Goal: Use online tool/utility

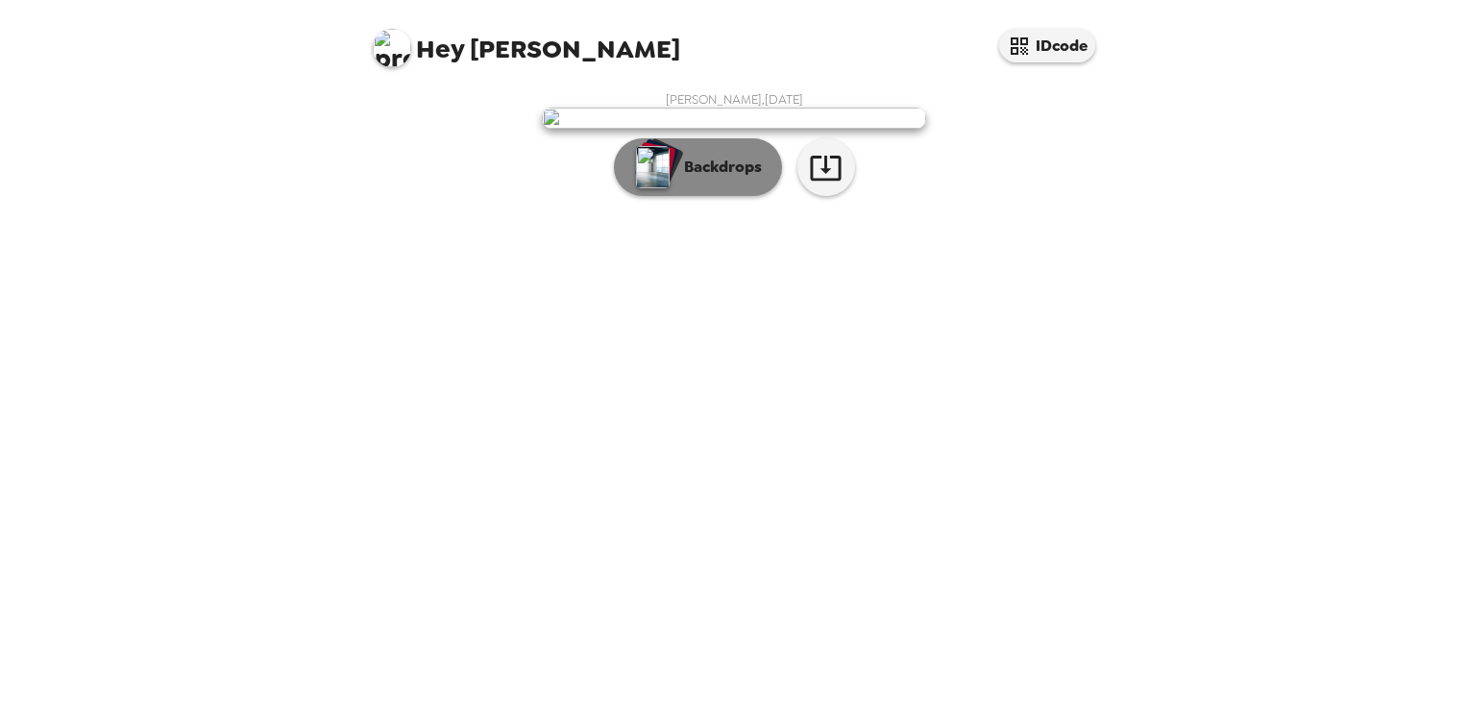
click at [711, 179] on p "Backdrops" at bounding box center [717, 167] width 87 height 23
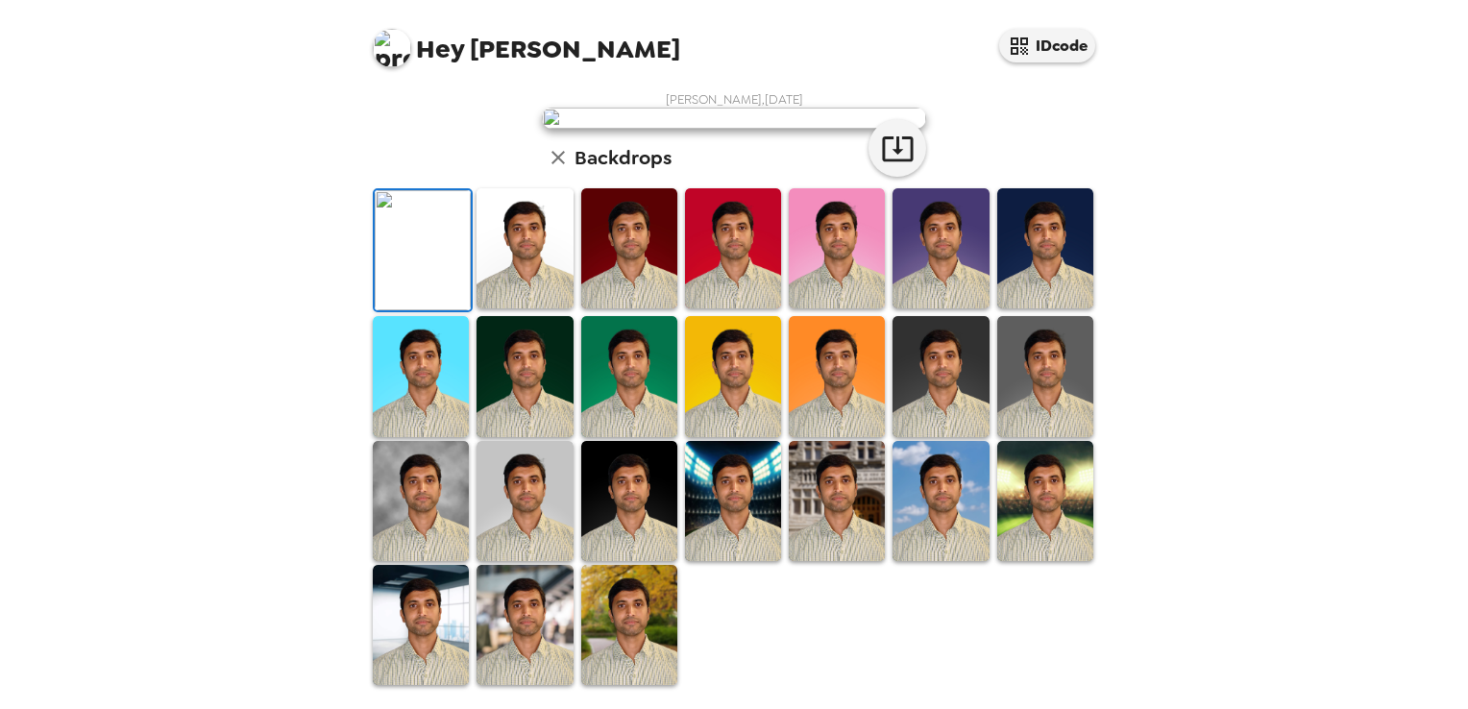
scroll to position [454, 0]
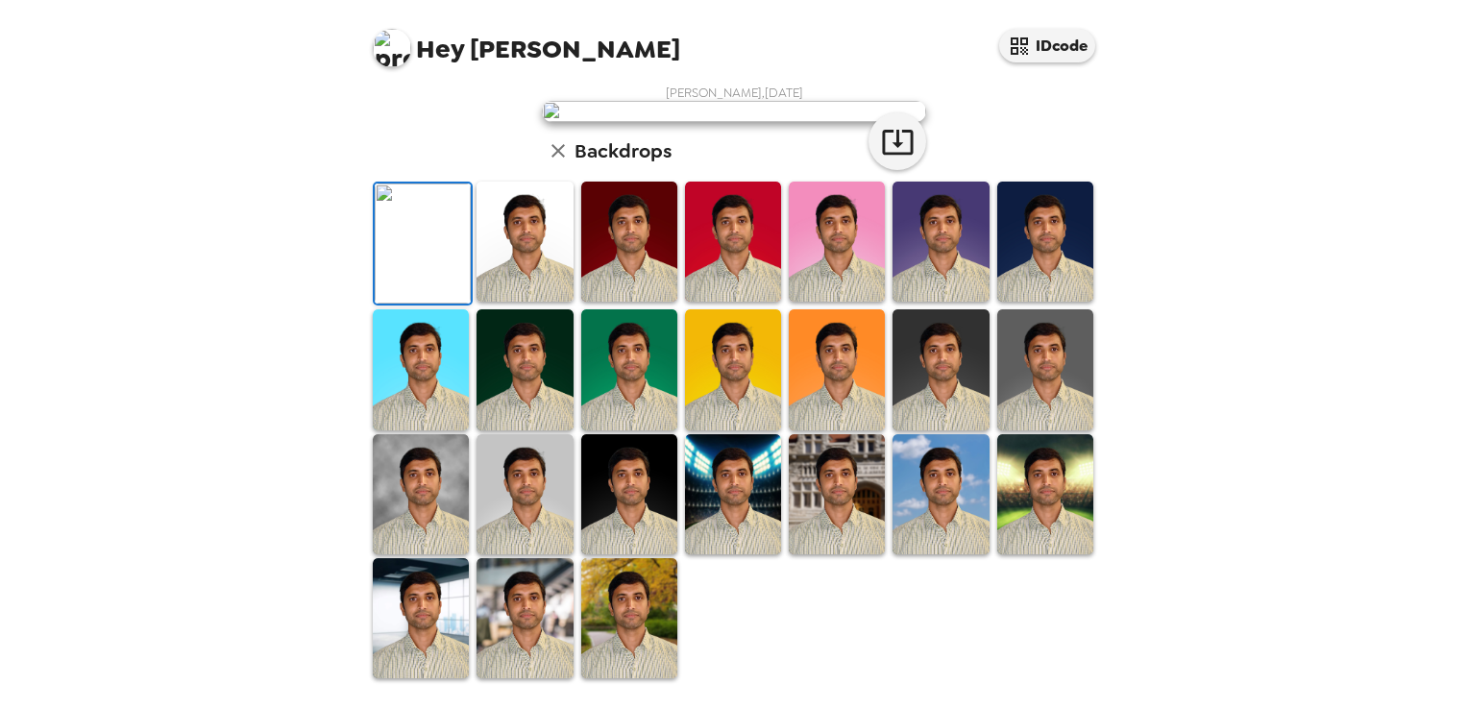
click at [519, 628] on img at bounding box center [524, 618] width 96 height 120
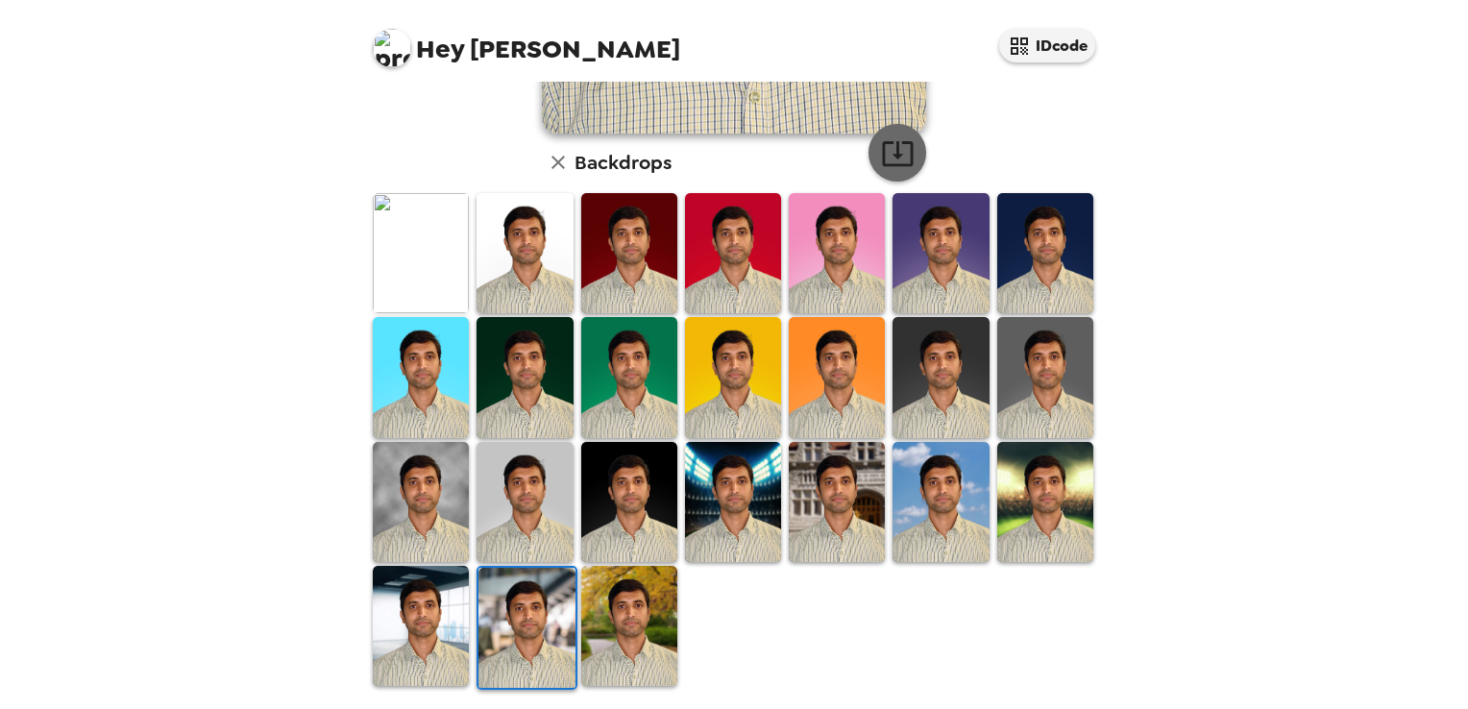
click at [887, 163] on icon "button" at bounding box center [897, 153] width 31 height 25
